Goal: Information Seeking & Learning: Find specific fact

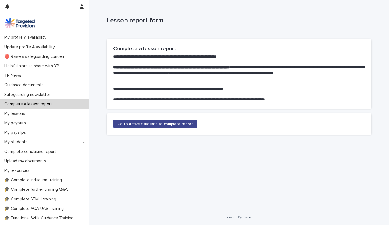
click at [126, 122] on span "Go to Active Students to complete report" at bounding box center [154, 124] width 75 height 4
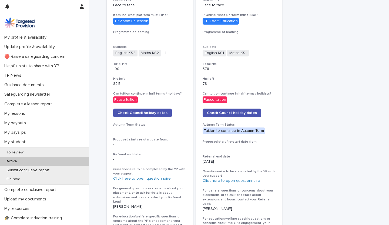
scroll to position [212, 0]
click at [234, 112] on span "Check Council holiday dates" at bounding box center [232, 113] width 50 height 4
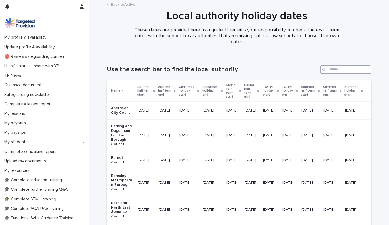
click at [332, 70] on input "Search" at bounding box center [345, 69] width 51 height 9
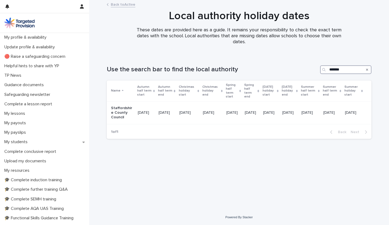
scroll to position [0, 29]
type input "**********"
click at [9, 140] on p "My students" at bounding box center [17, 141] width 30 height 5
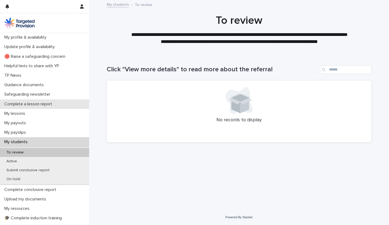
click at [31, 103] on p "Complete a lesson report" at bounding box center [29, 103] width 54 height 5
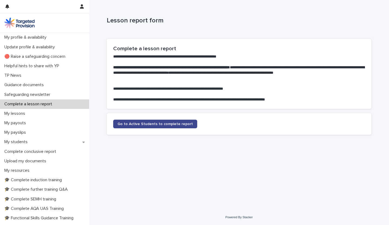
click at [127, 122] on span "Go to Active Students to complete report" at bounding box center [154, 124] width 75 height 4
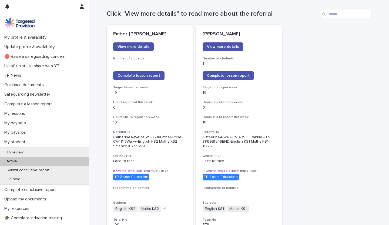
scroll to position [55, 0]
click at [120, 46] on span "View more details" at bounding box center [133, 47] width 32 height 4
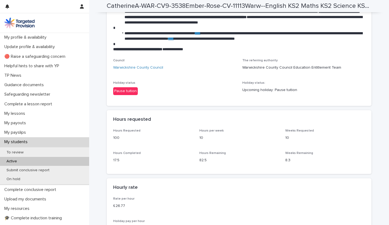
scroll to position [870, 0]
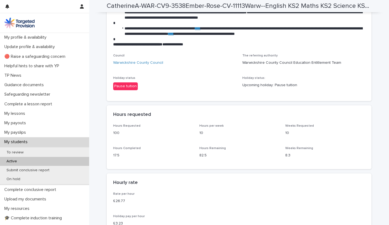
click at [123, 84] on div "Pause tuition" at bounding box center [125, 86] width 25 height 8
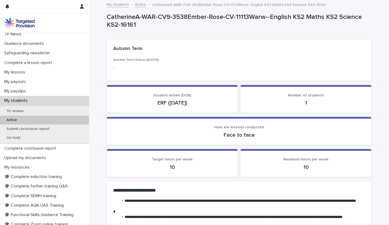
scroll to position [41, 0]
